Goal: Transaction & Acquisition: Purchase product/service

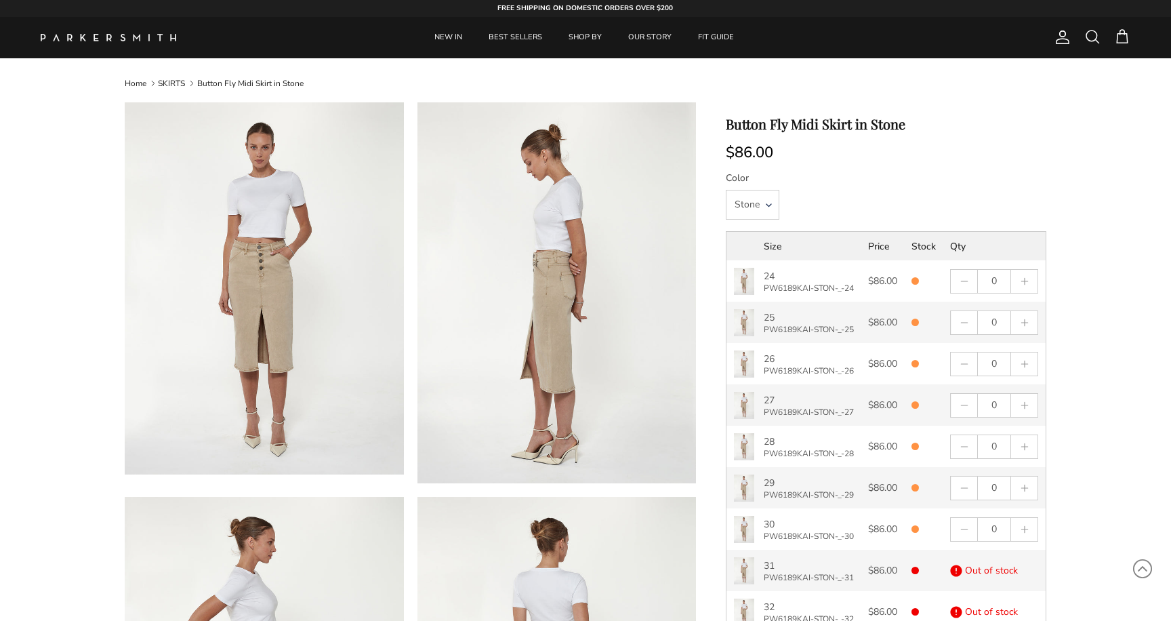
select select "25"
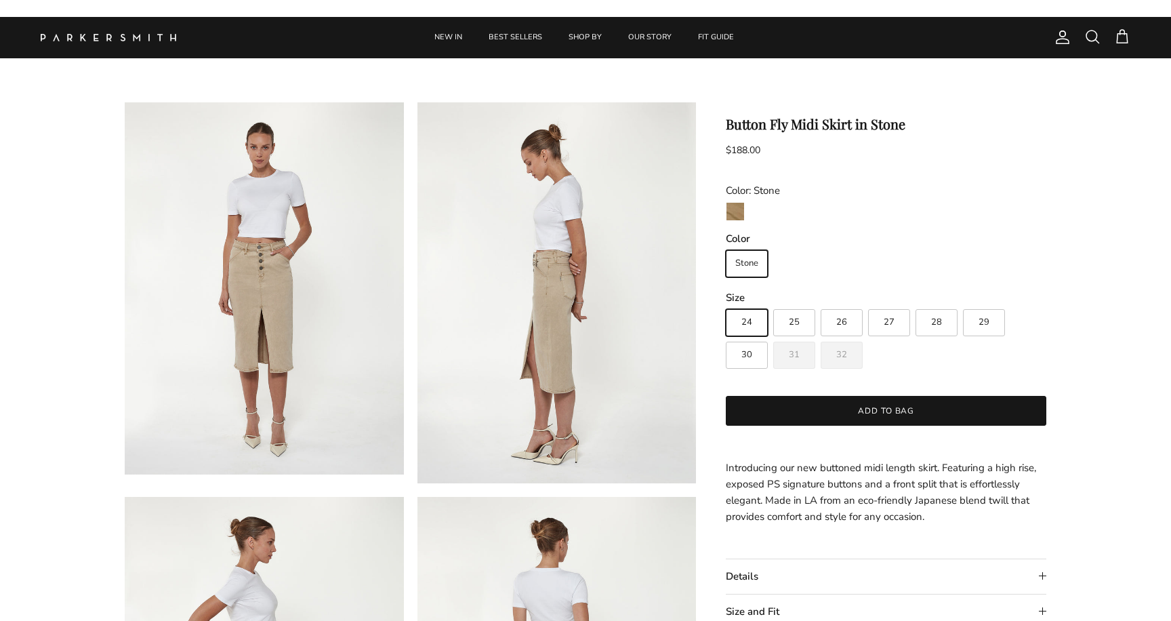
scroll to position [621, 0]
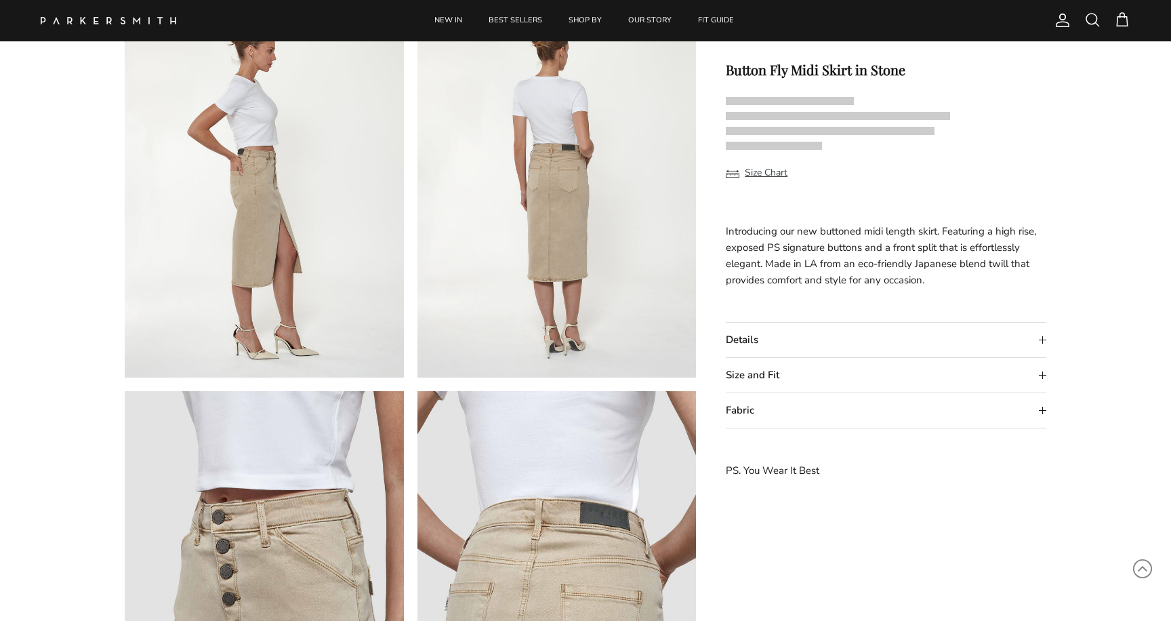
select select "25"
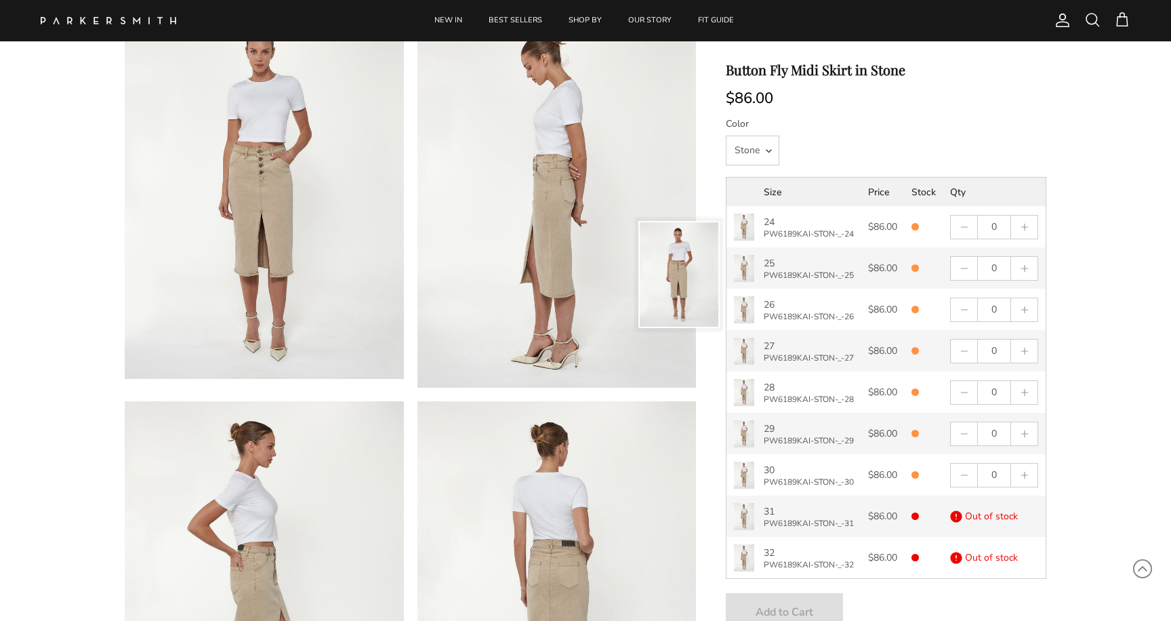
scroll to position [0, 0]
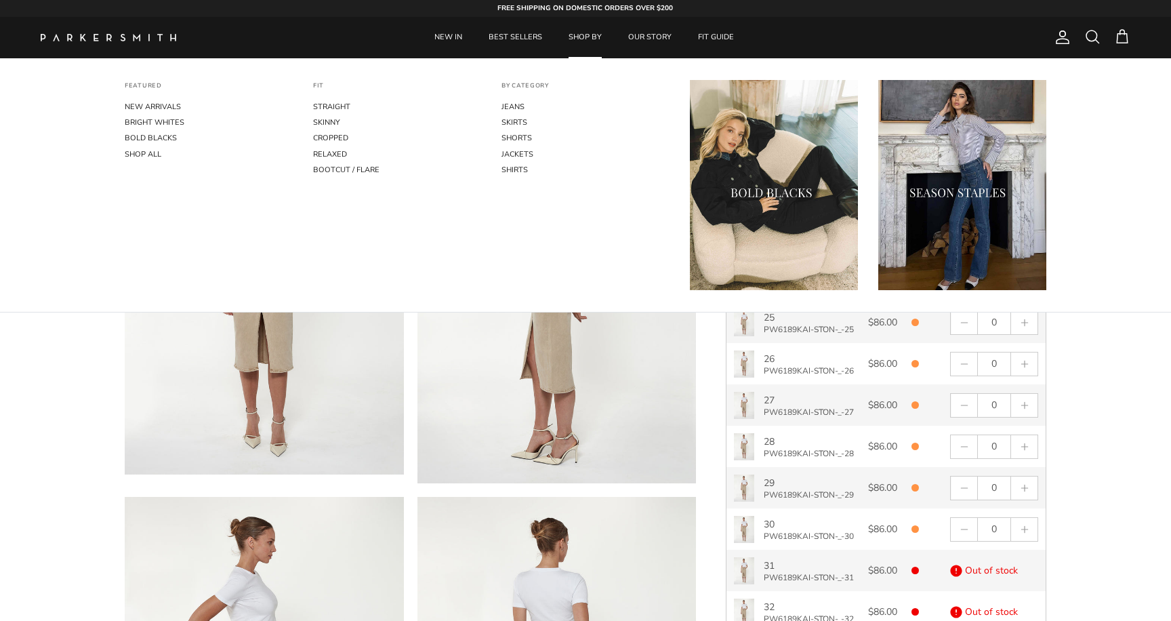
click at [579, 37] on link "SHOP BY" at bounding box center [585, 37] width 58 height 41
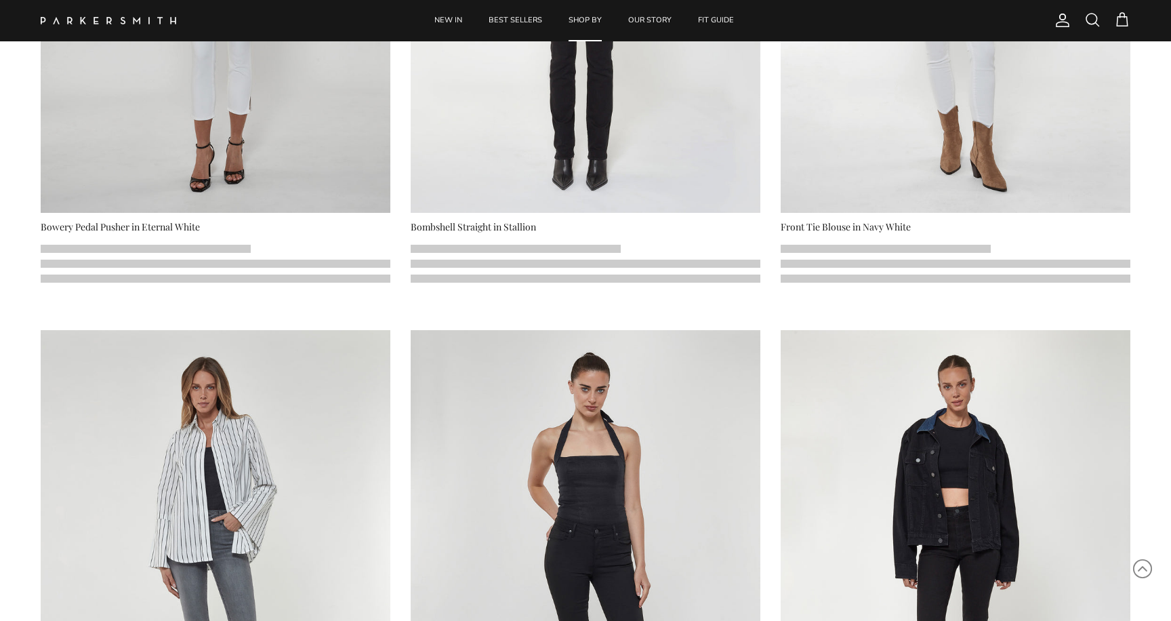
select select "25"
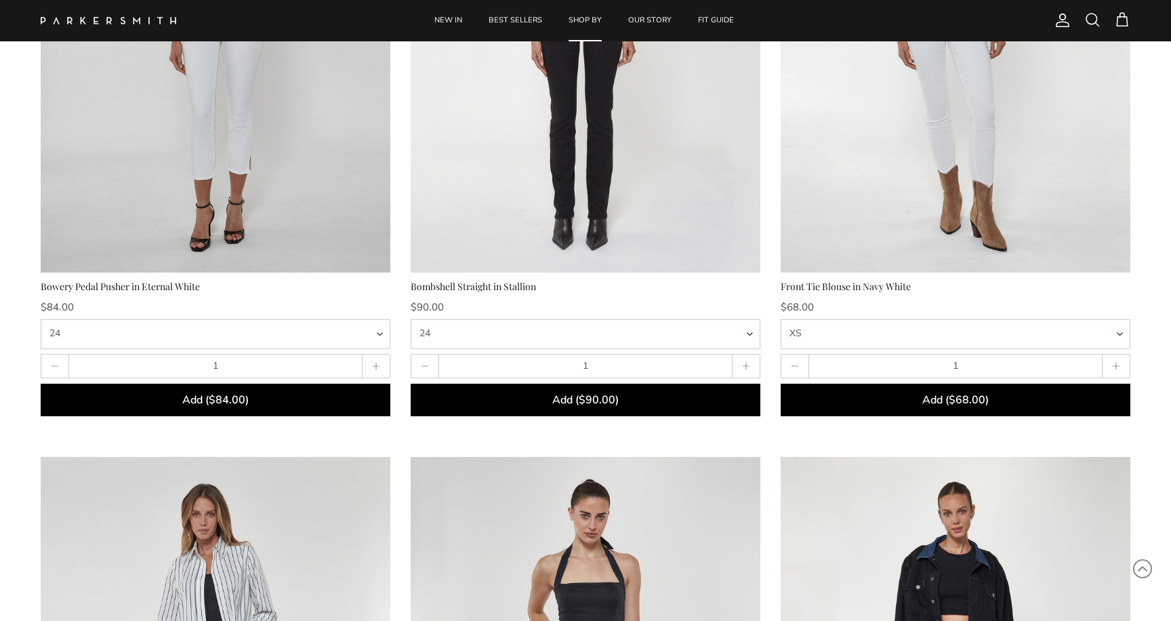
scroll to position [901, 0]
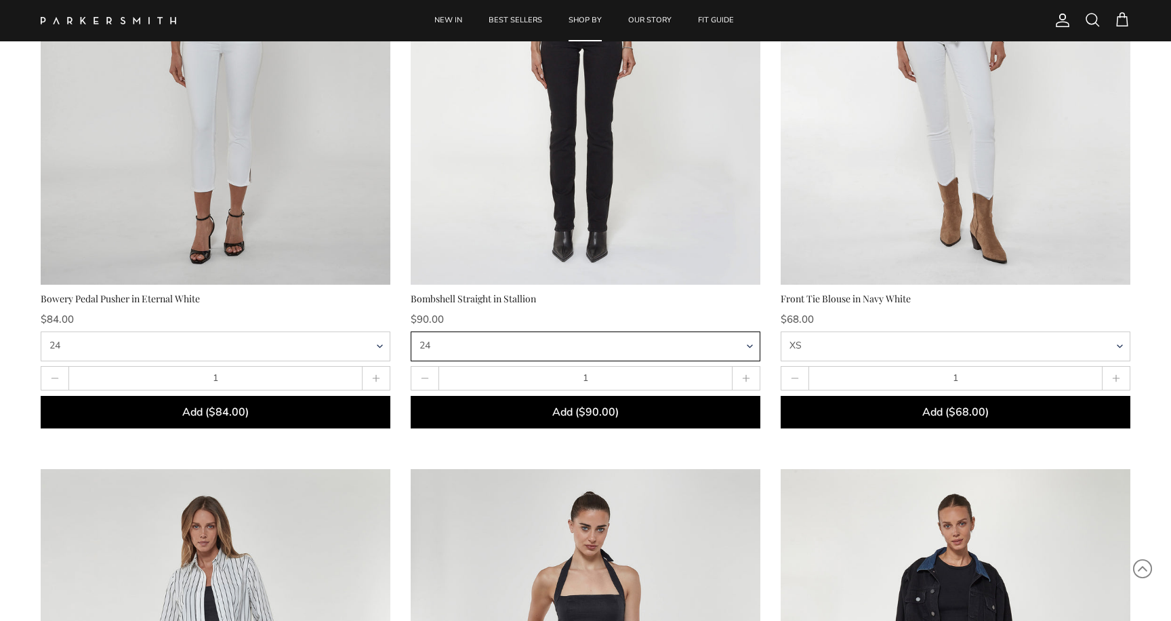
click at [750, 347] on select "24 25 26 27 28 29 30 31 32" at bounding box center [586, 345] width 350 height 29
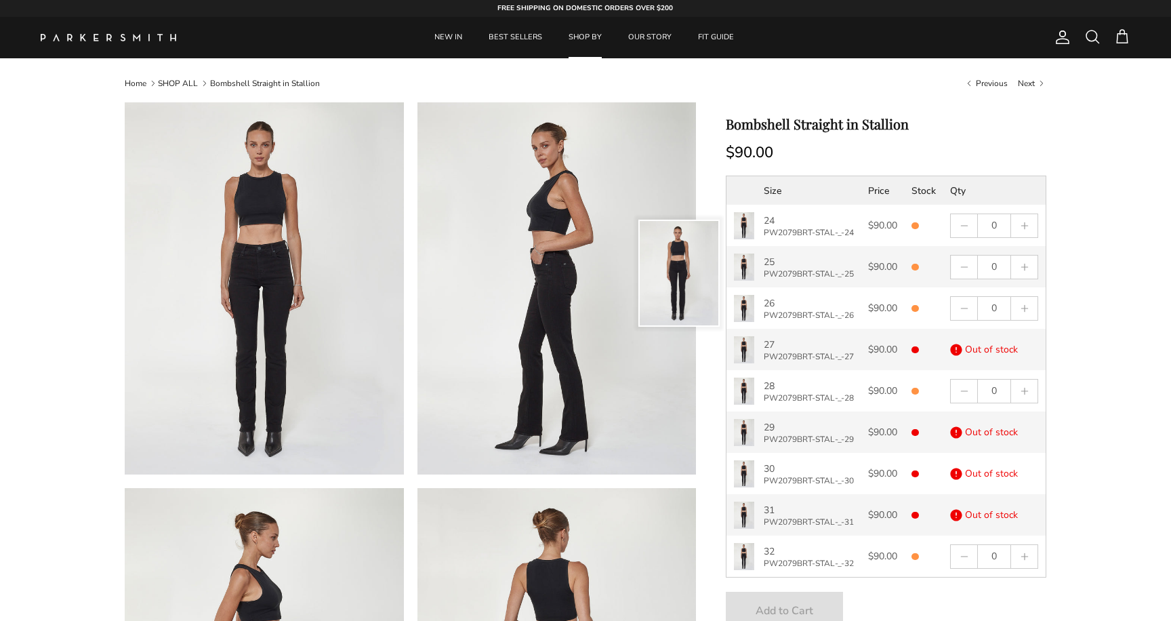
select select "25"
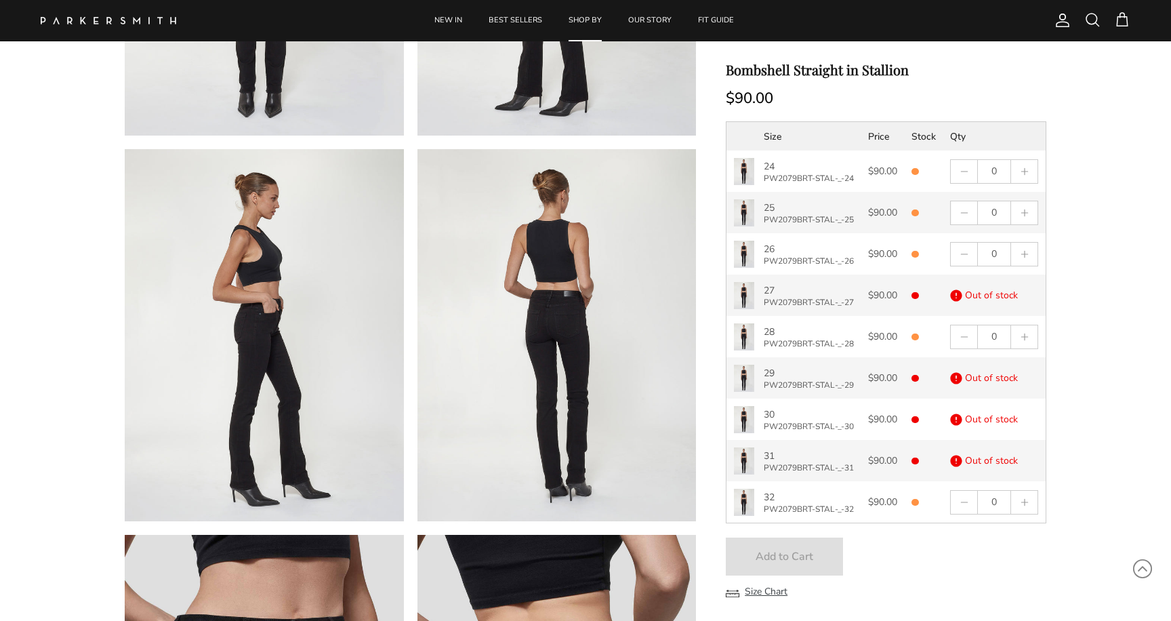
scroll to position [342, 0]
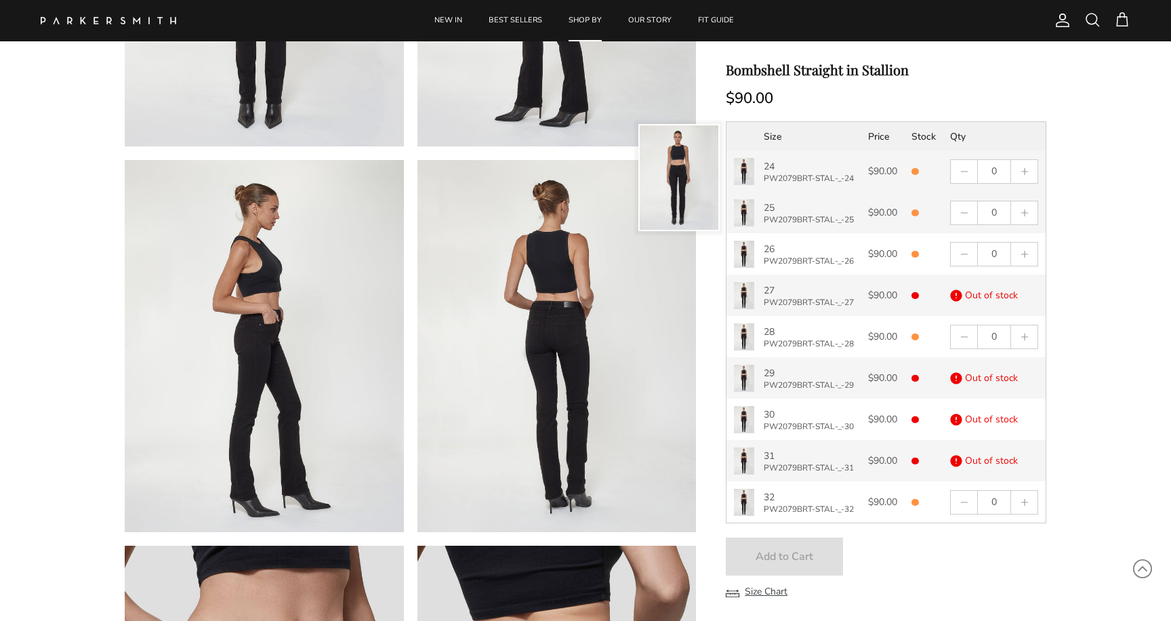
click at [804, 183] on p "PW2079BRT-STAL-_-24" at bounding box center [809, 178] width 90 height 10
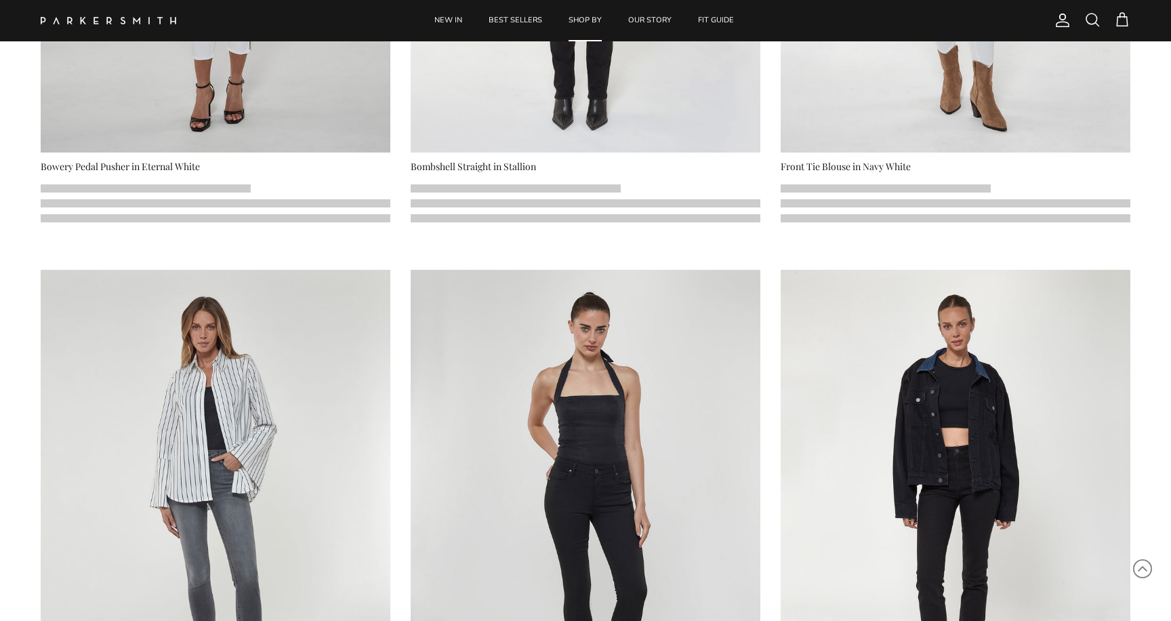
select select "25"
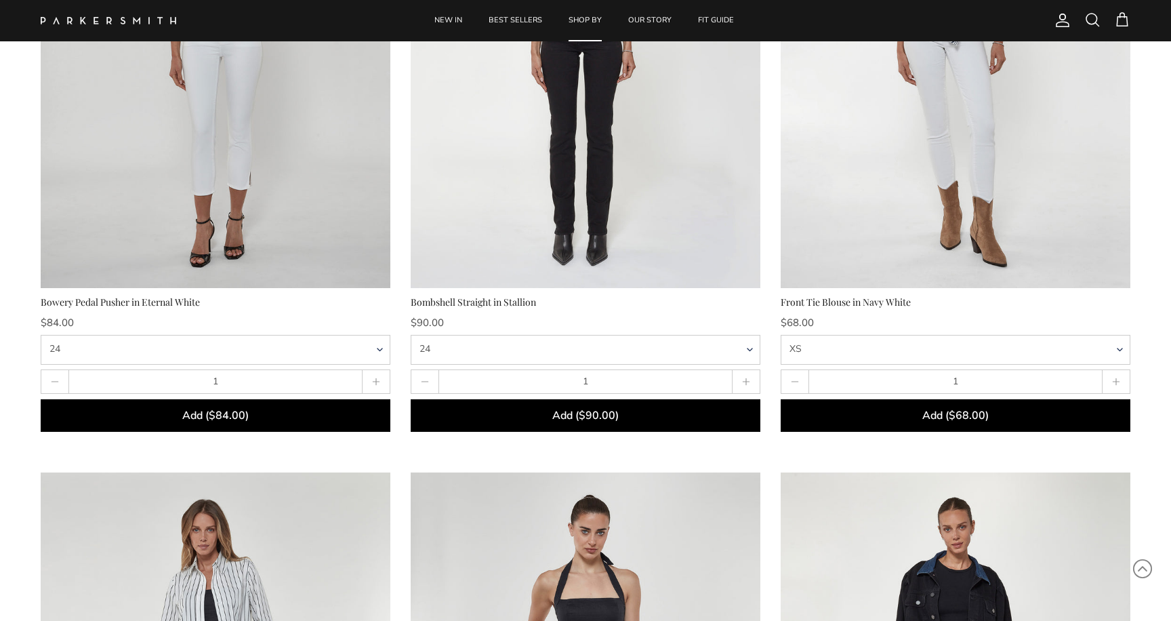
scroll to position [896, 0]
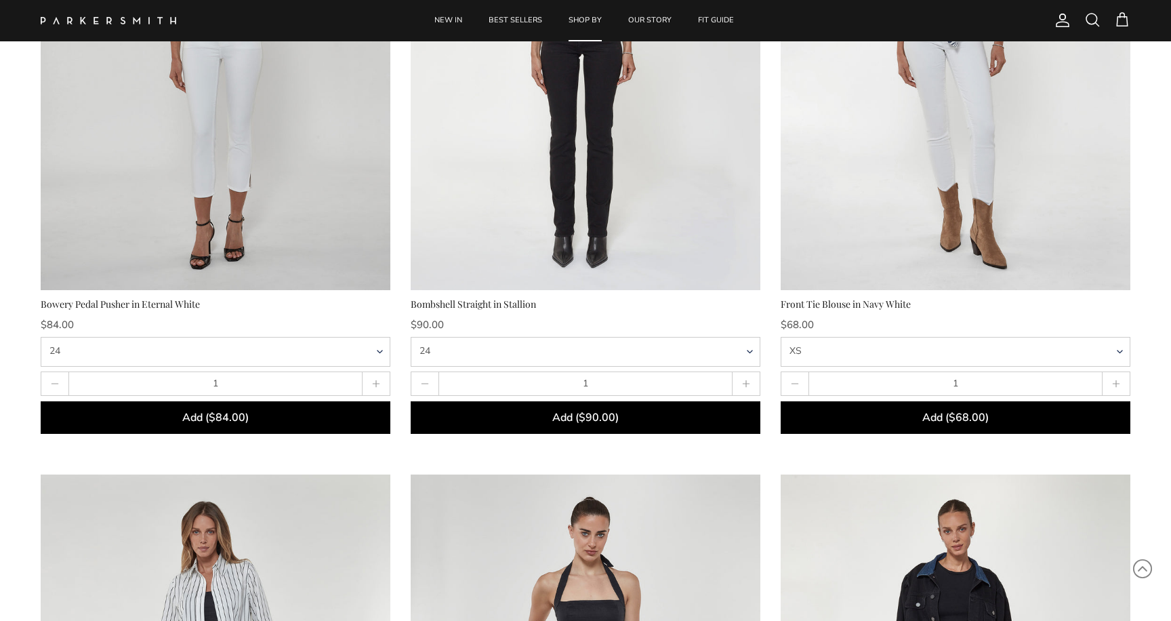
click at [874, 303] on div "Front Tie Blouse in Navy White" at bounding box center [956, 304] width 350 height 15
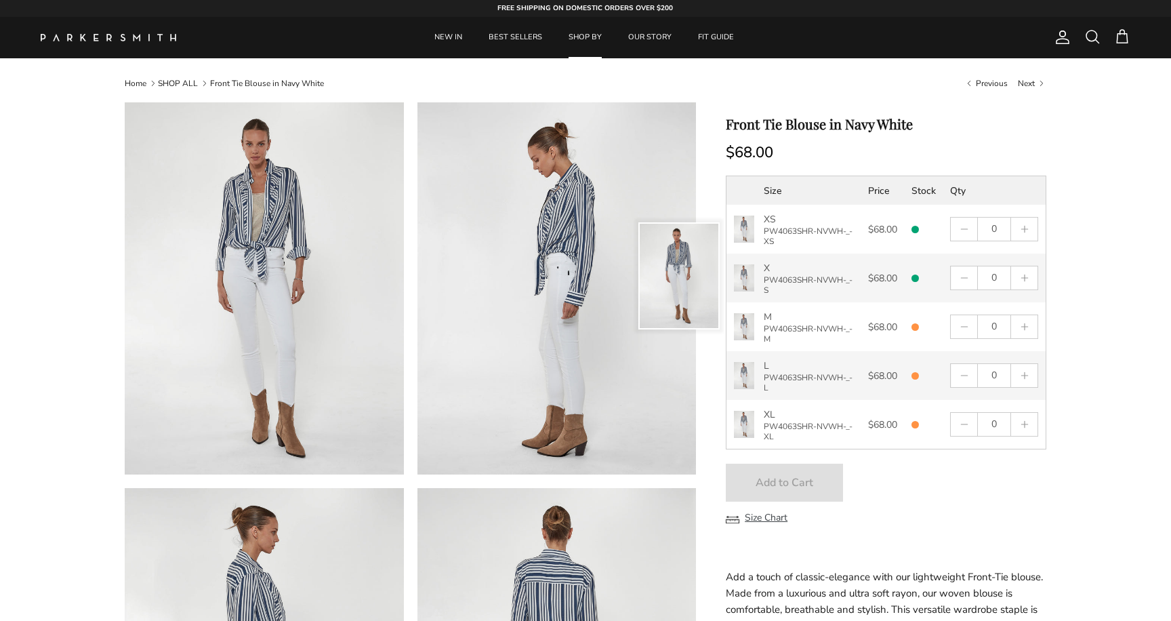
drag, startPoint x: 794, startPoint y: 289, endPoint x: 762, endPoint y: 279, distance: 33.6
click at [762, 279] on td "X PW4063SHR-NVWH-_-S" at bounding box center [809, 277] width 104 height 49
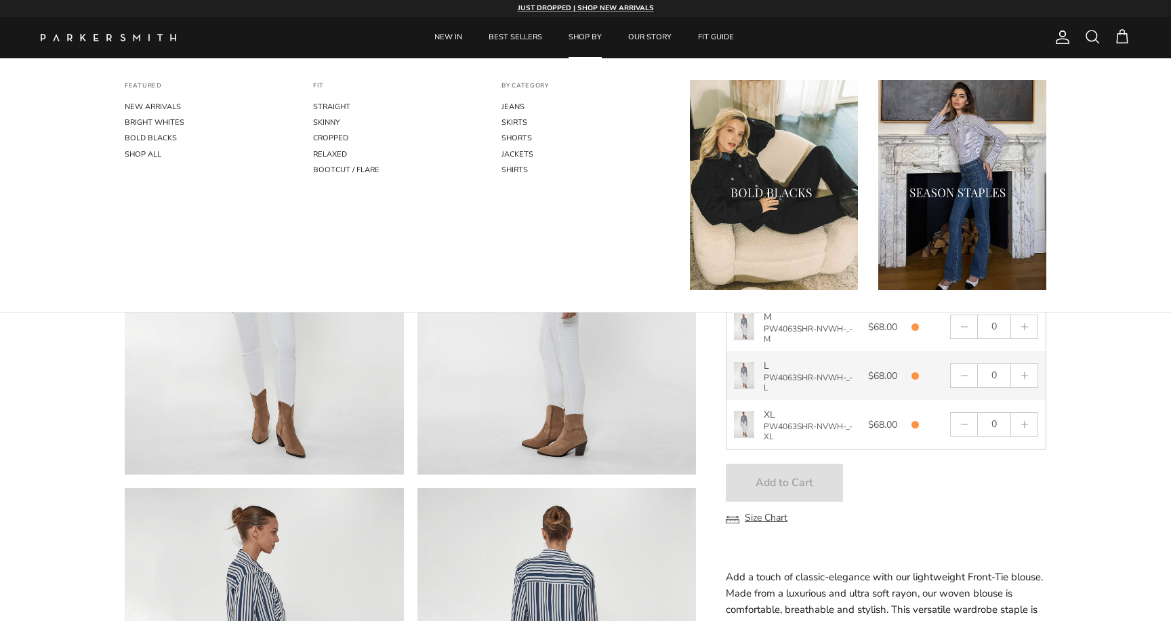
click at [575, 38] on link "SHOP BY" at bounding box center [585, 37] width 58 height 41
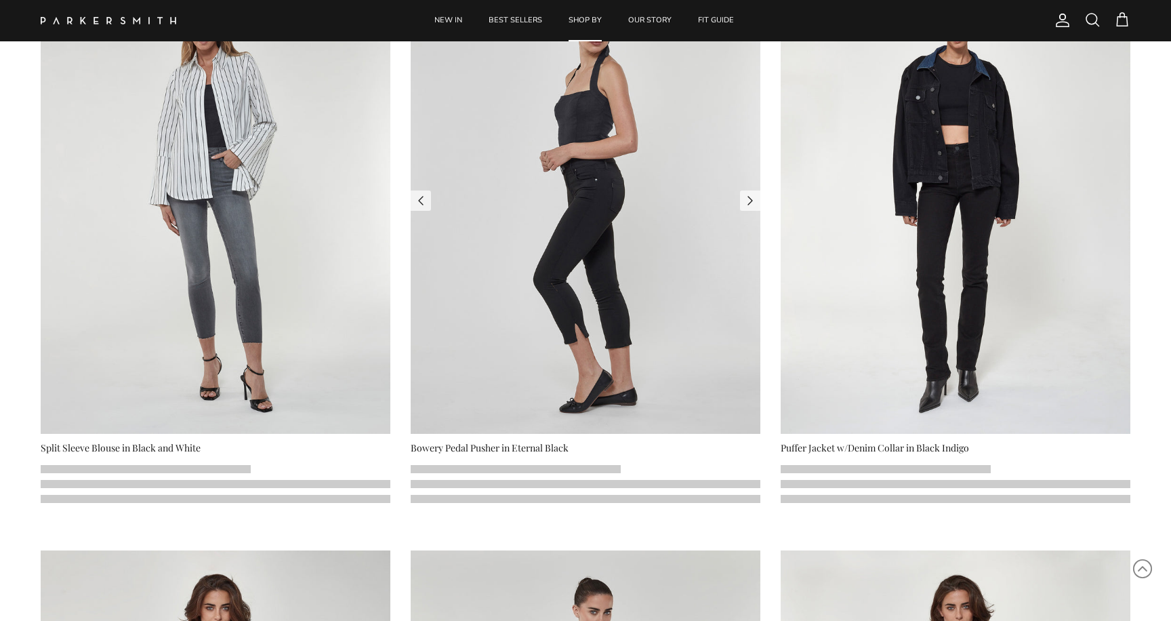
select select "25"
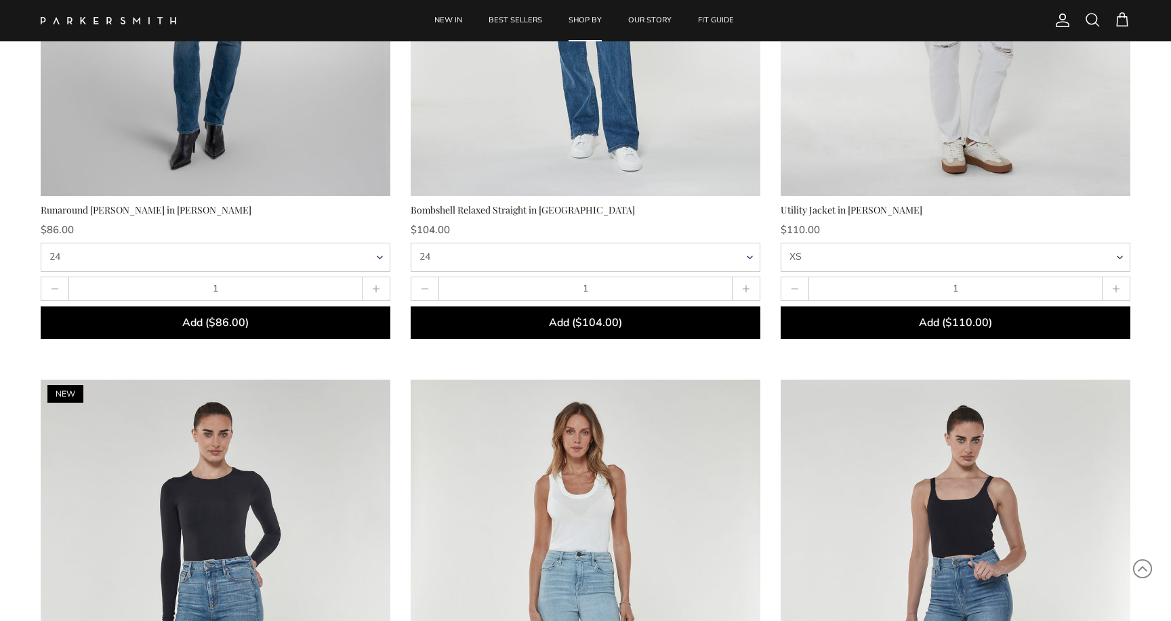
scroll to position [1, 0]
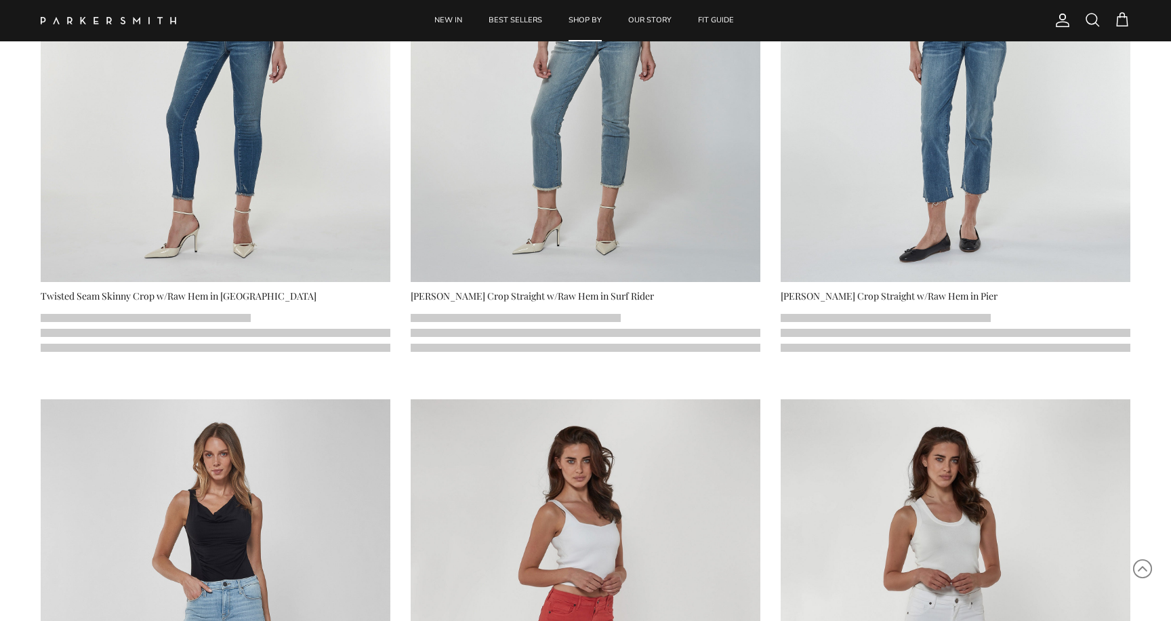
select select "25"
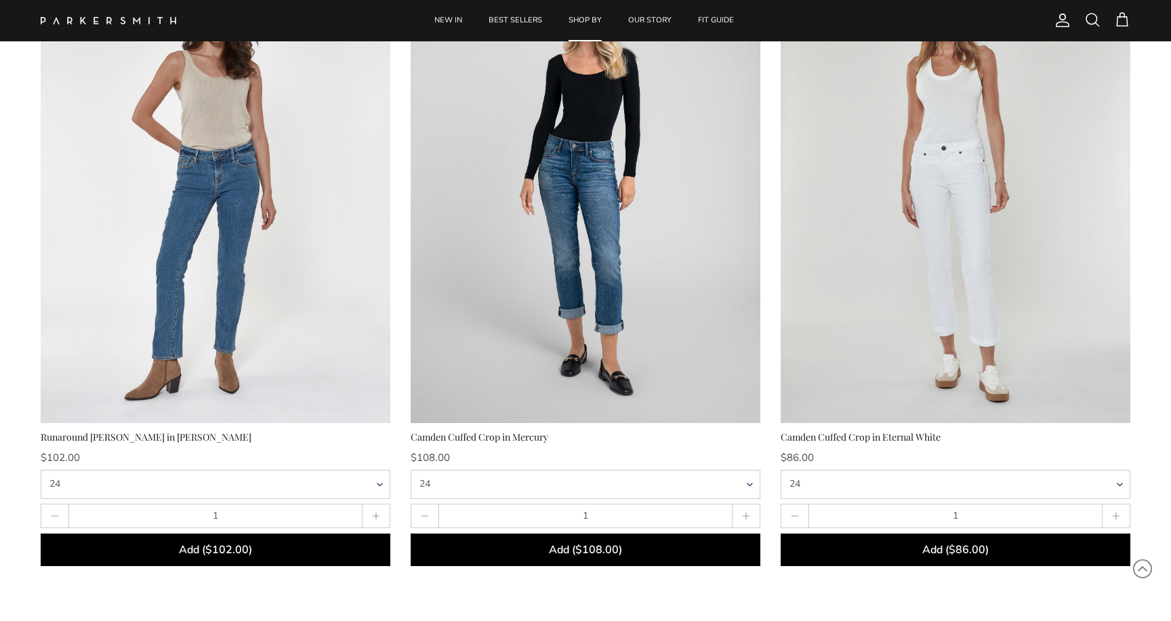
scroll to position [15807, 0]
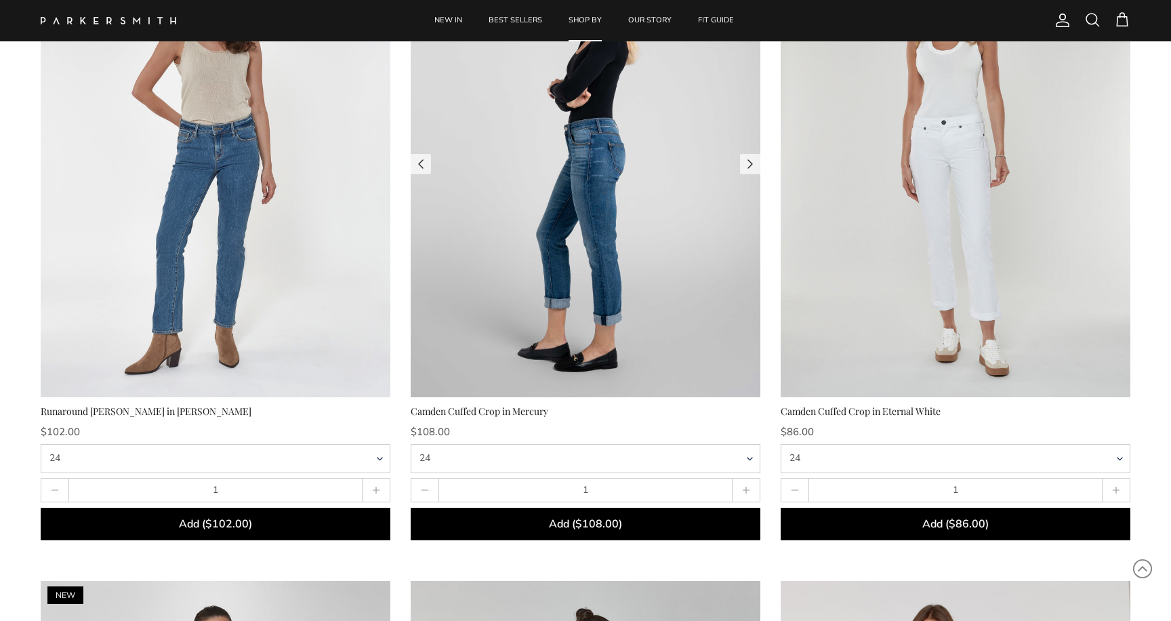
click at [618, 231] on img at bounding box center [586, 164] width 350 height 466
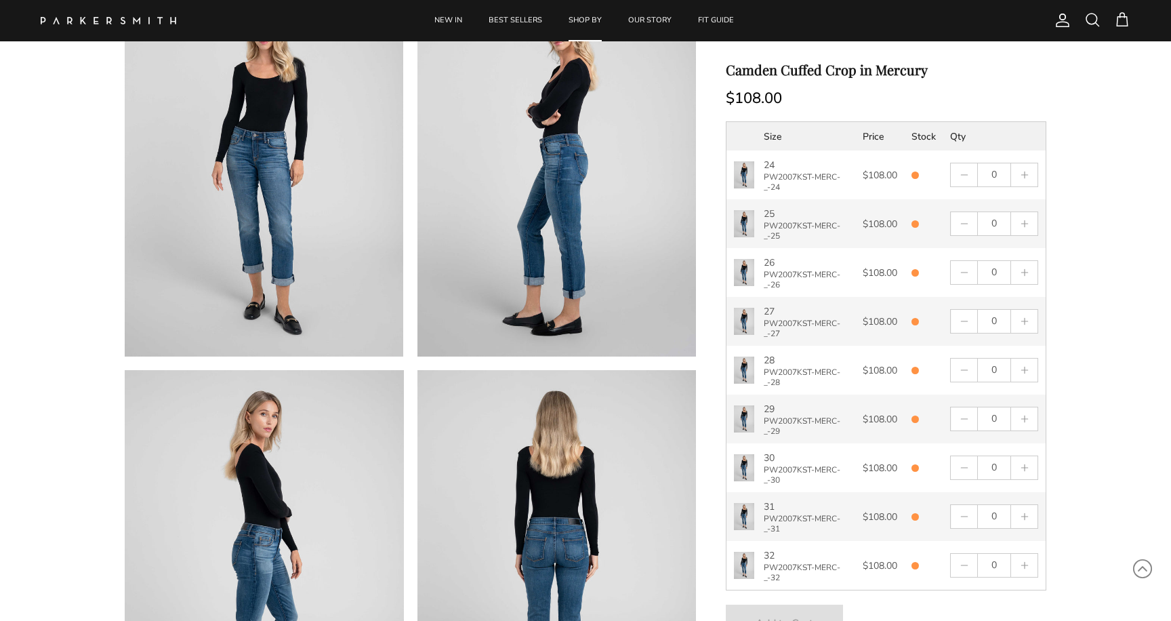
scroll to position [132, 0]
